Goal: Check status: Check status

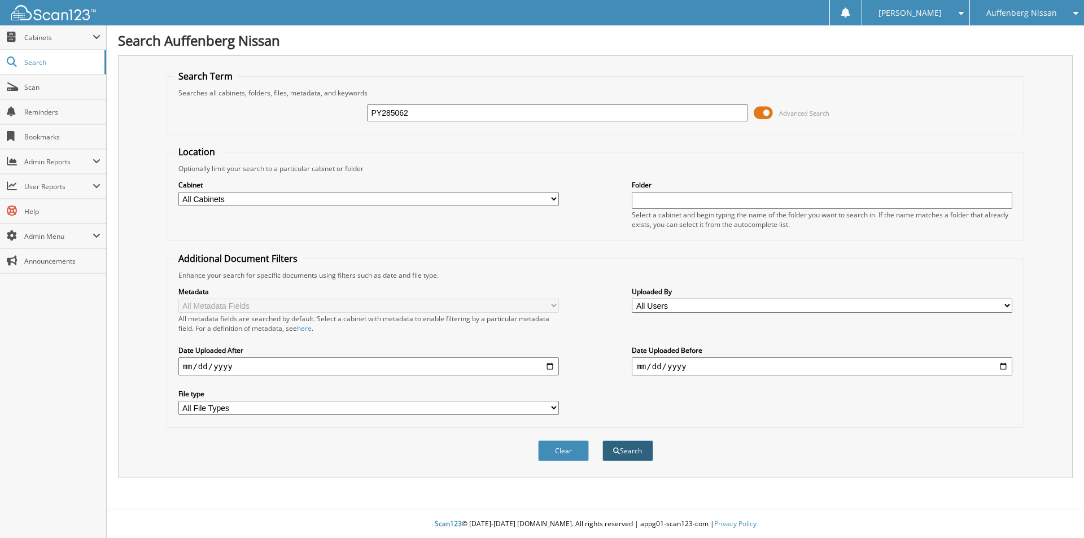
type input "PY285062"
click at [640, 450] on button "Search" at bounding box center [627, 450] width 51 height 21
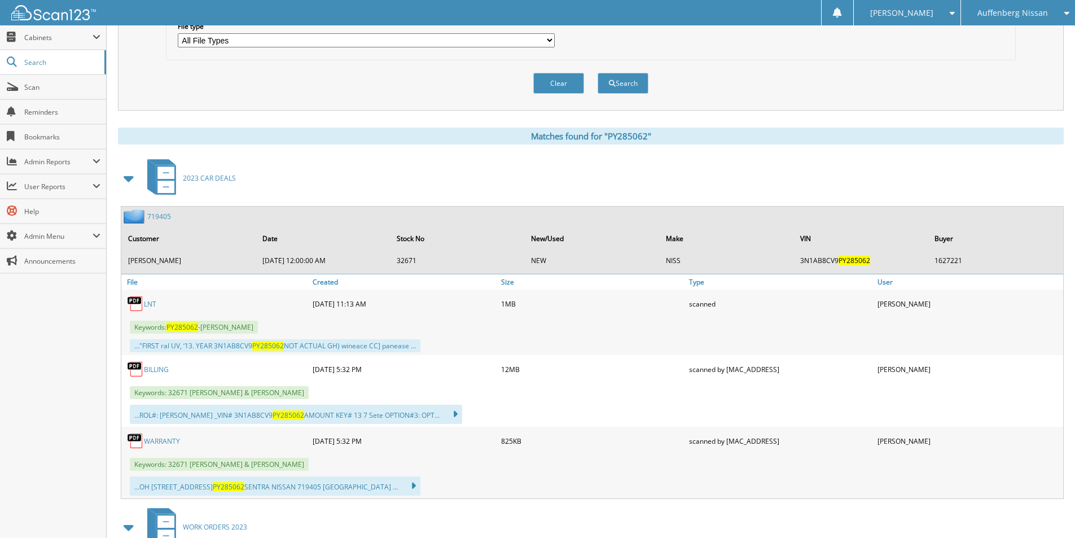
scroll to position [359, 0]
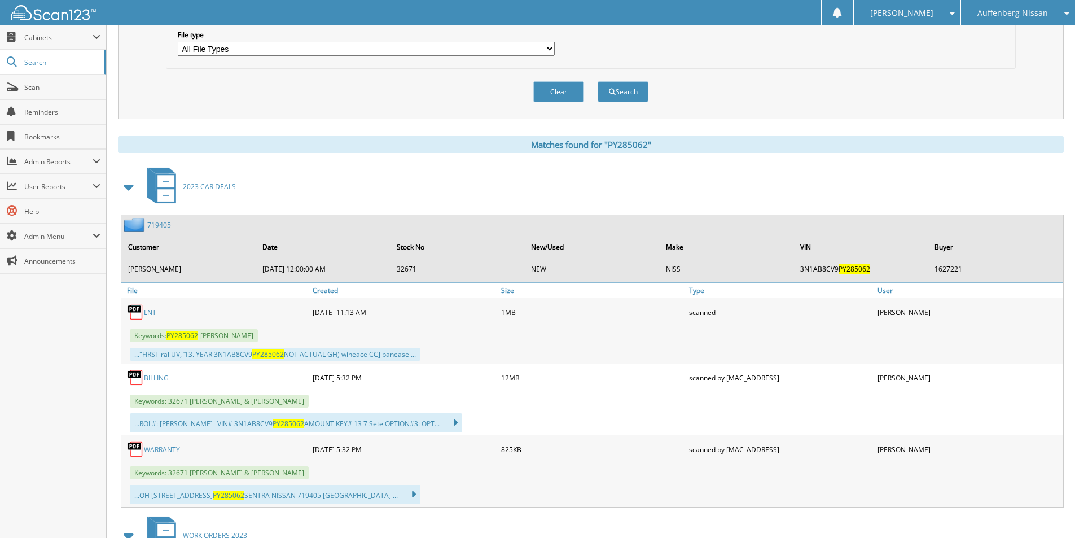
click at [155, 221] on link "719405" at bounding box center [159, 225] width 24 height 10
